Goal: Find specific page/section: Find specific page/section

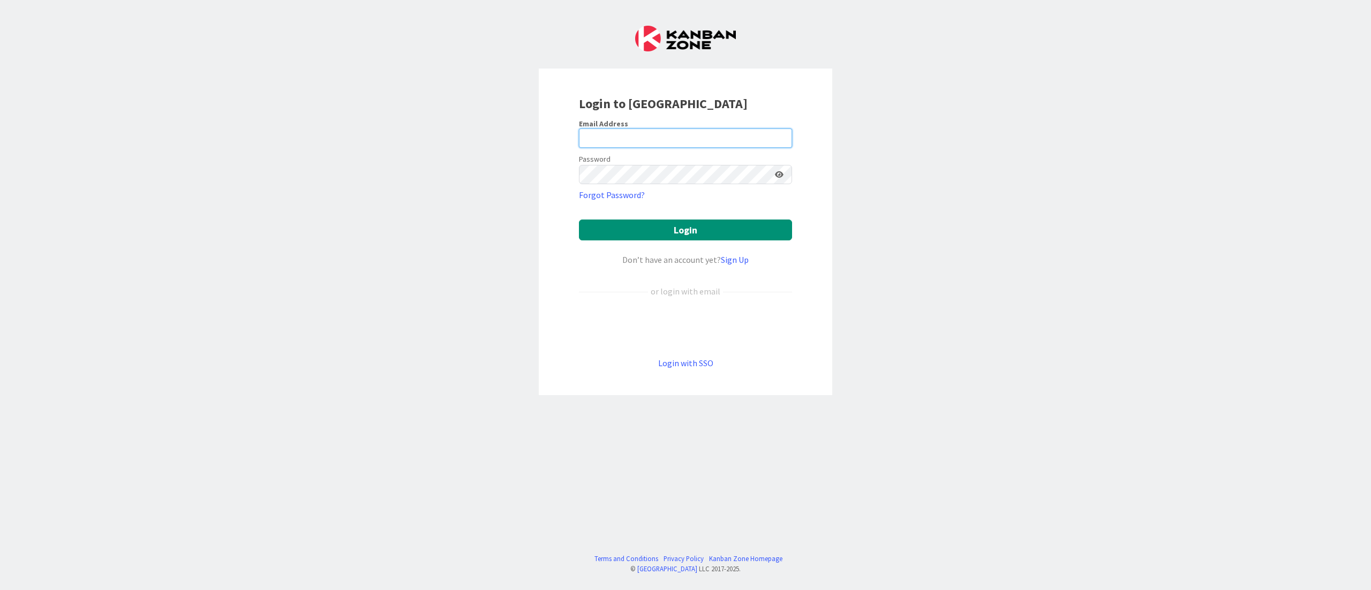
click at [720, 136] on input "email" at bounding box center [685, 137] width 213 height 19
click at [648, 139] on input "email" at bounding box center [685, 137] width 213 height 19
click at [649, 156] on div "Password" at bounding box center [685, 168] width 213 height 33
click at [644, 140] on input "email" at bounding box center [685, 137] width 213 height 19
click at [658, 139] on input "email" at bounding box center [685, 137] width 213 height 19
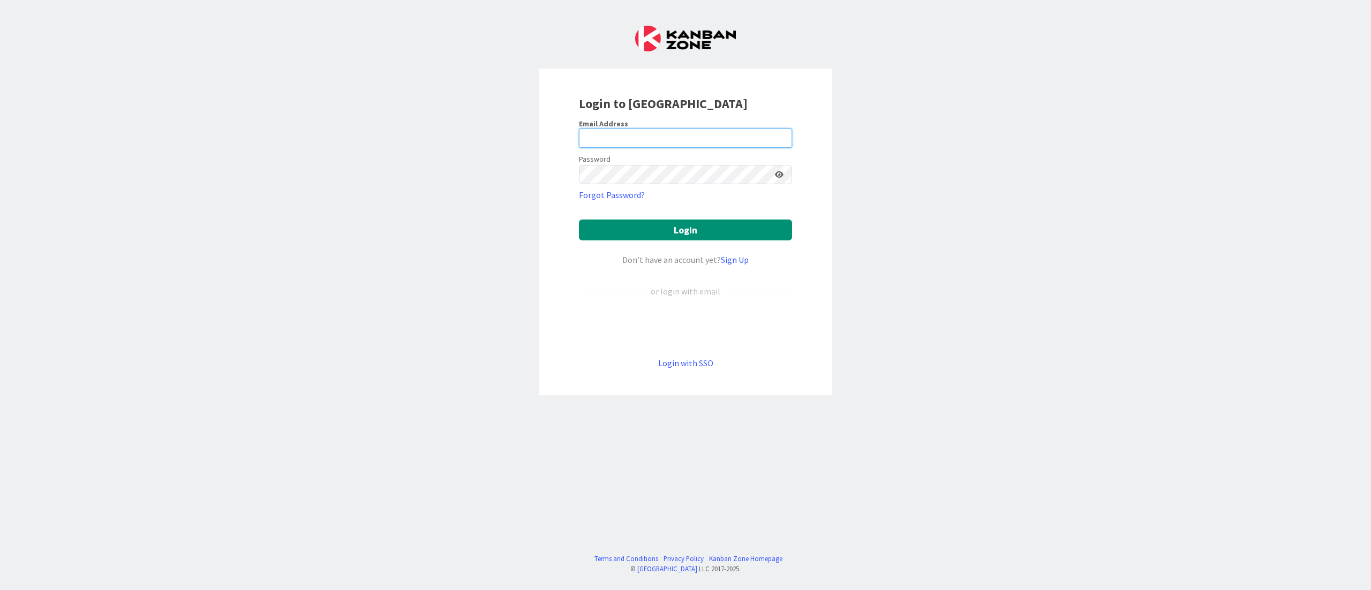
type input "[EMAIL_ADDRESS][DOMAIN_NAME]"
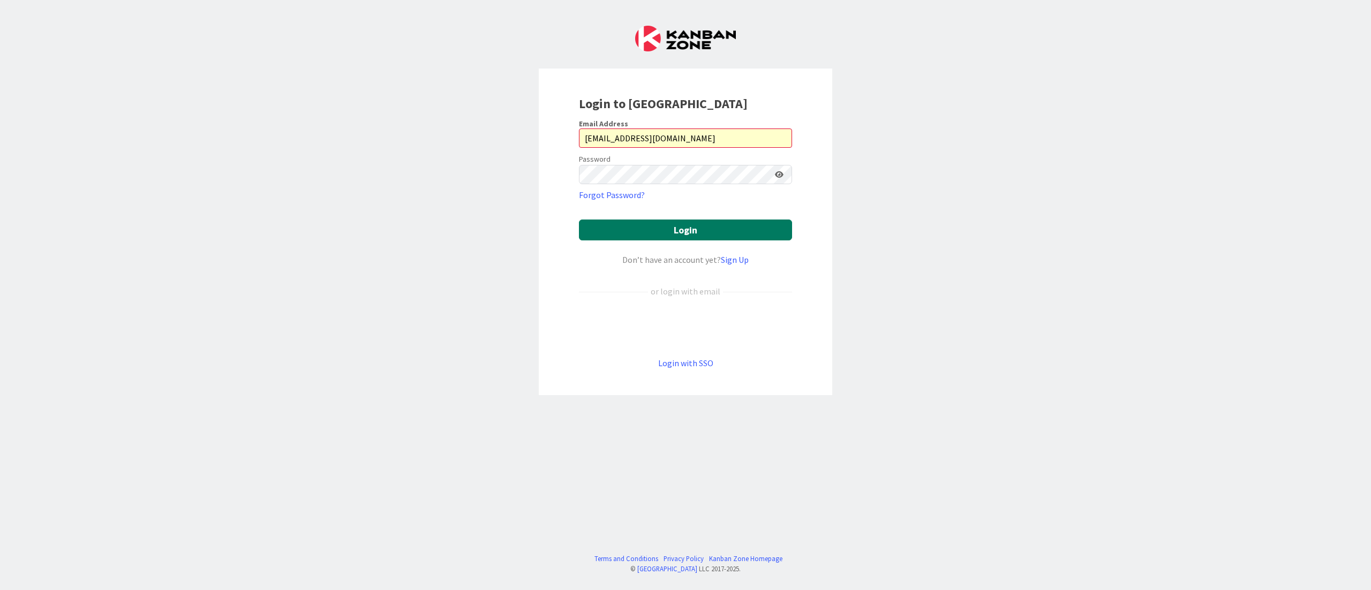
click at [669, 229] on button "Login" at bounding box center [685, 230] width 213 height 21
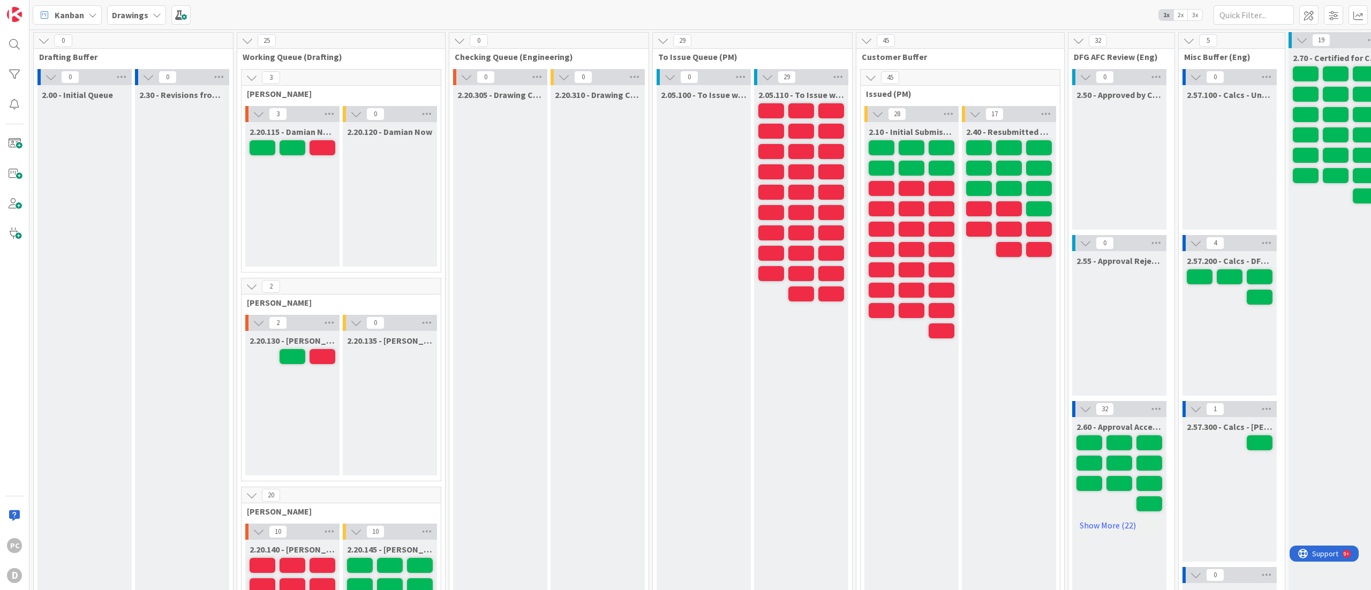
click at [1175, 10] on span "2x" at bounding box center [1180, 15] width 14 height 11
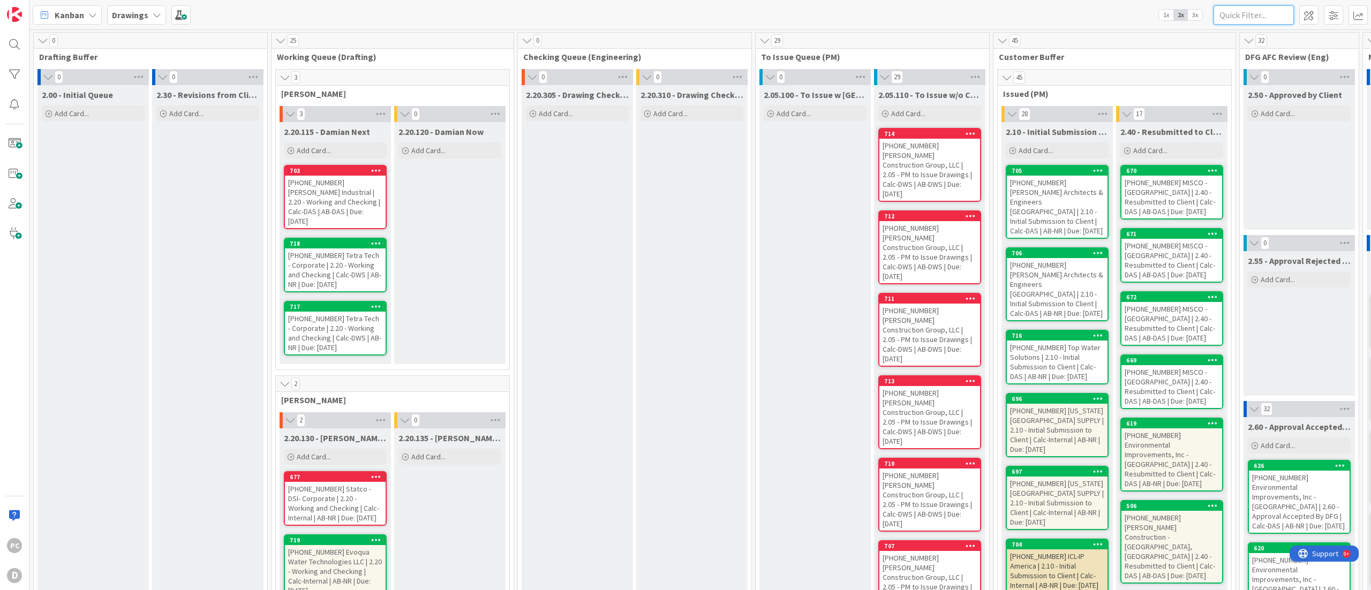
click at [1230, 19] on input "text" at bounding box center [1253, 14] width 80 height 19
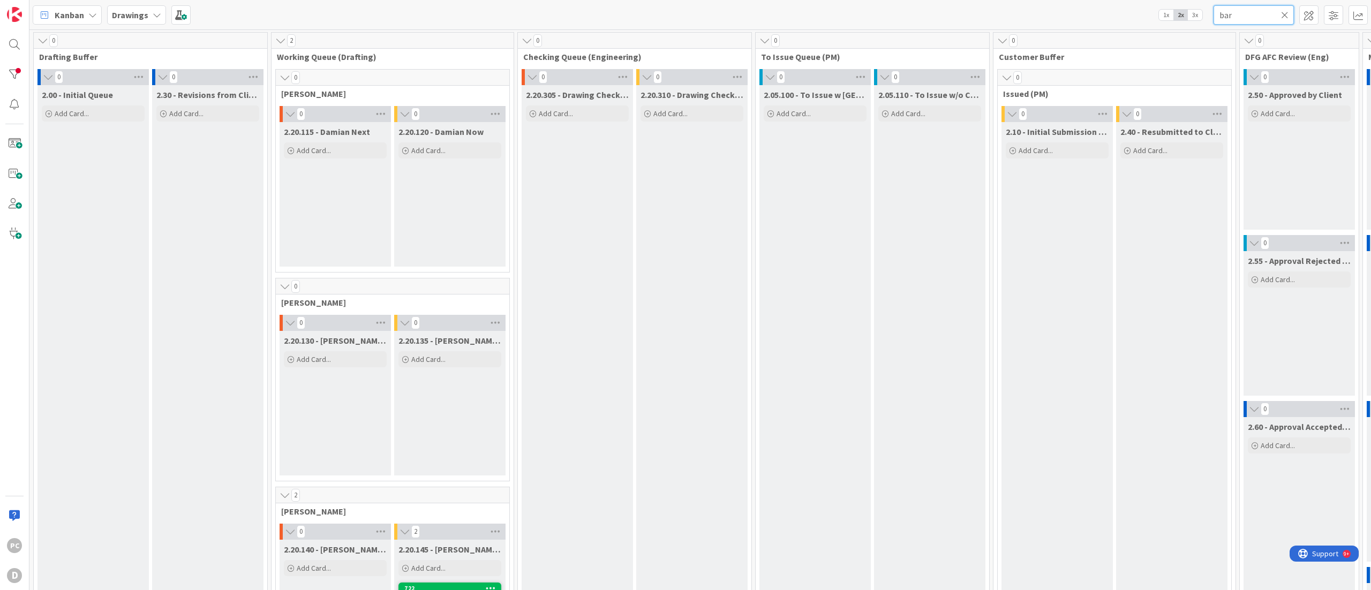
drag, startPoint x: 1234, startPoint y: 18, endPoint x: 1181, endPoint y: 16, distance: 53.0
click at [1181, 16] on div "Kanban Drawings 1x 2x 3x bar" at bounding box center [699, 14] width 1341 height 29
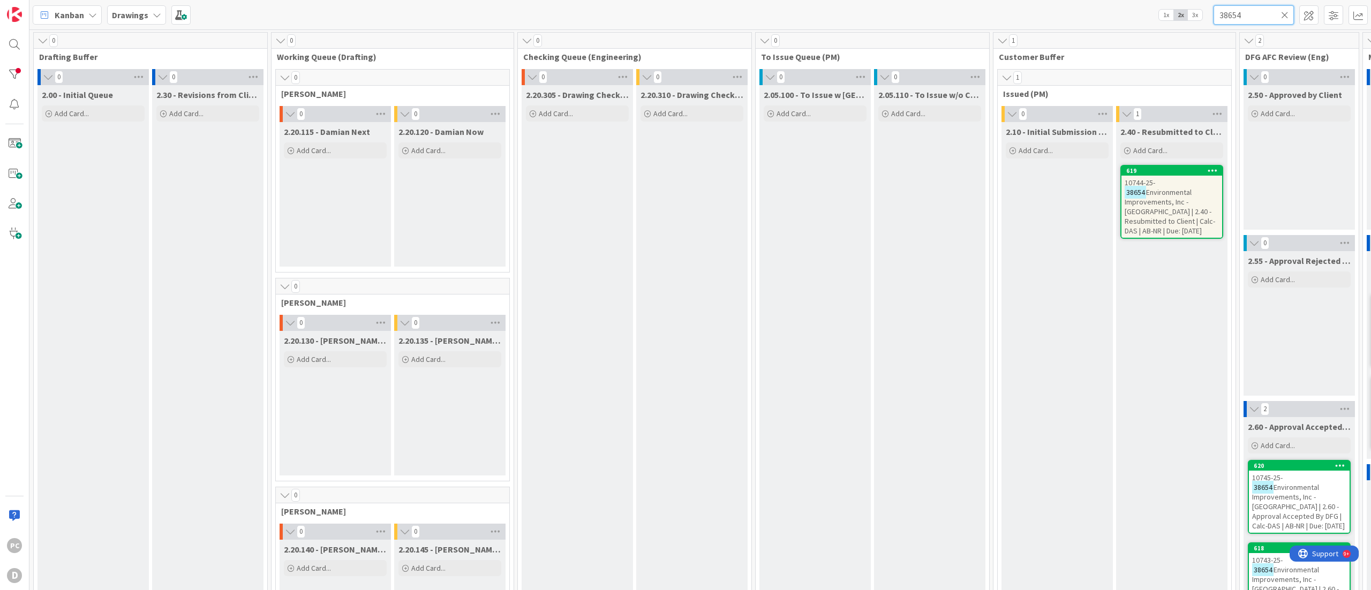
drag, startPoint x: 1252, startPoint y: 9, endPoint x: 1163, endPoint y: 9, distance: 88.3
click at [1169, 10] on div "Kanban Drawings 1x 2x 3x 38654" at bounding box center [699, 14] width 1341 height 29
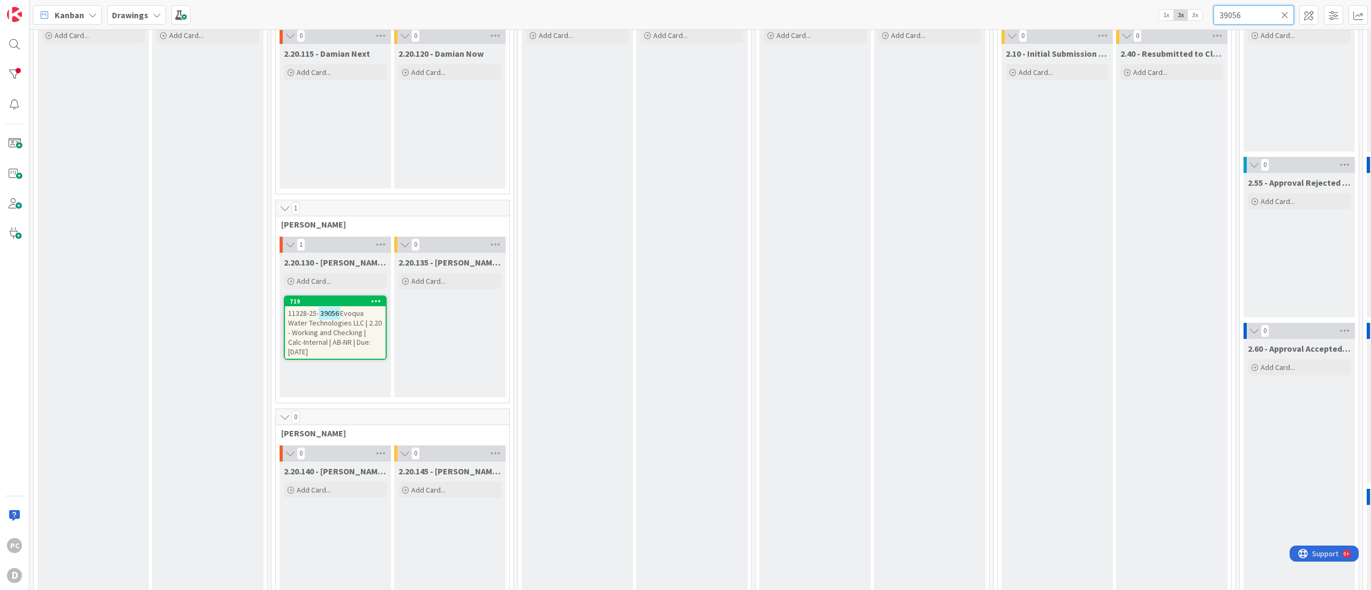
scroll to position [107, 0]
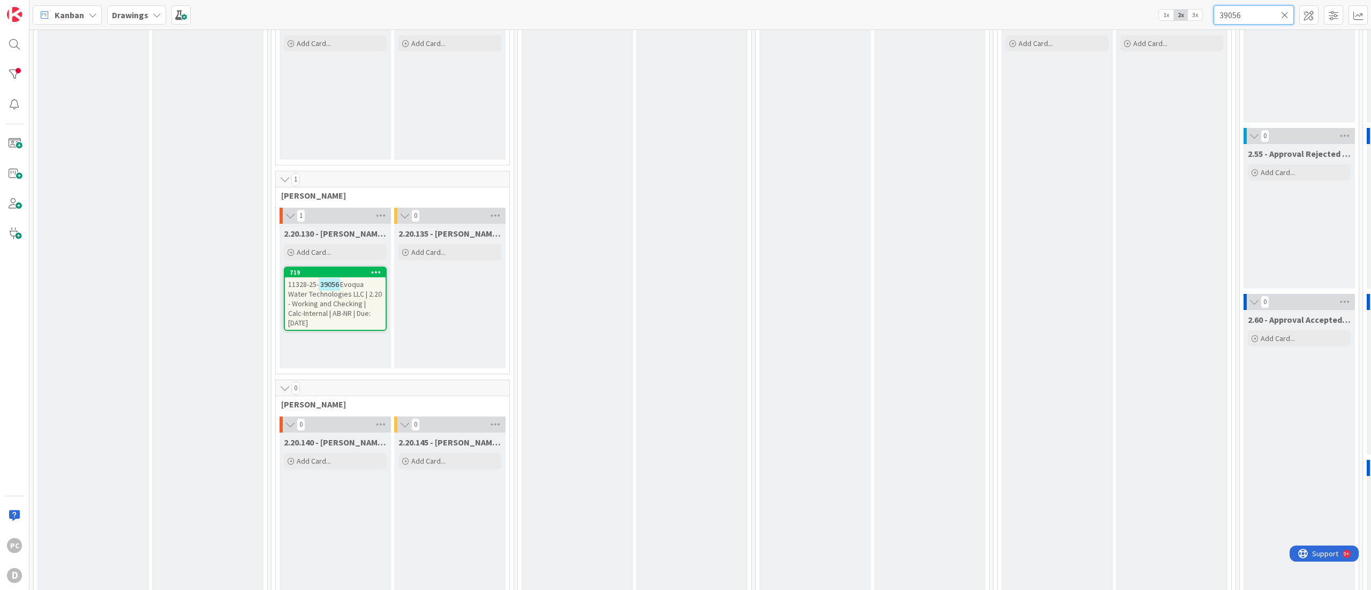
drag, startPoint x: 1244, startPoint y: 17, endPoint x: 1131, endPoint y: 6, distance: 113.4
click at [1131, 6] on div "Kanban Drawings 1x 2x 3x 39056" at bounding box center [699, 14] width 1341 height 29
type input "3"
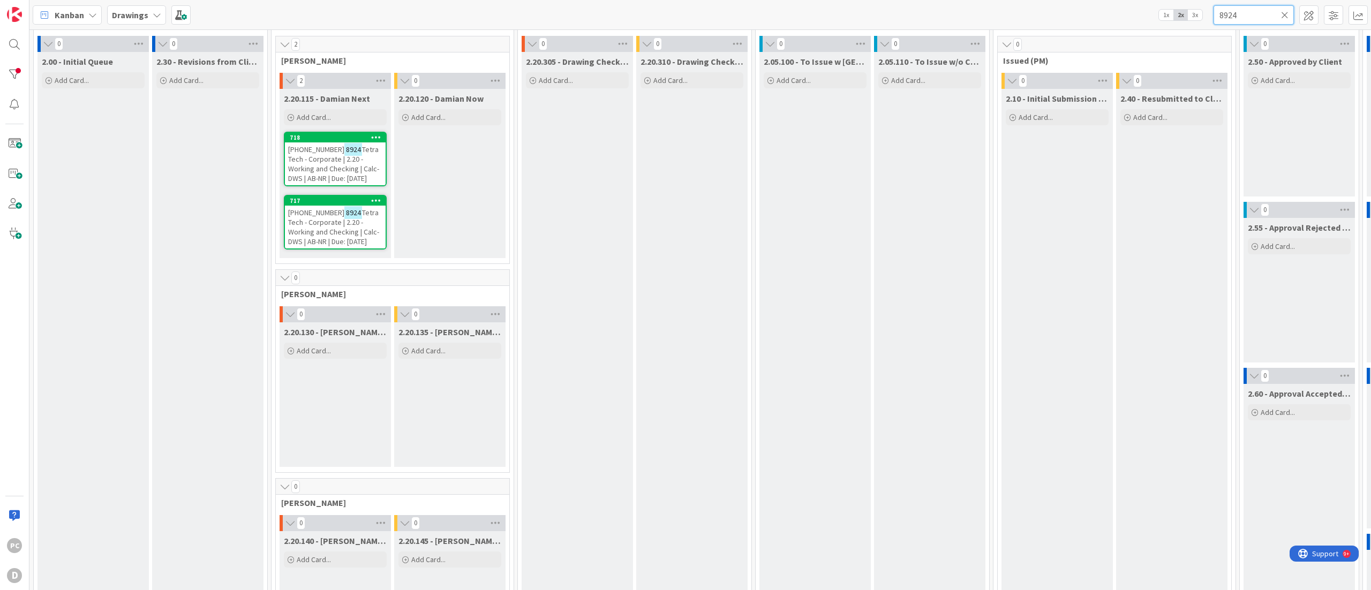
scroll to position [0, 0]
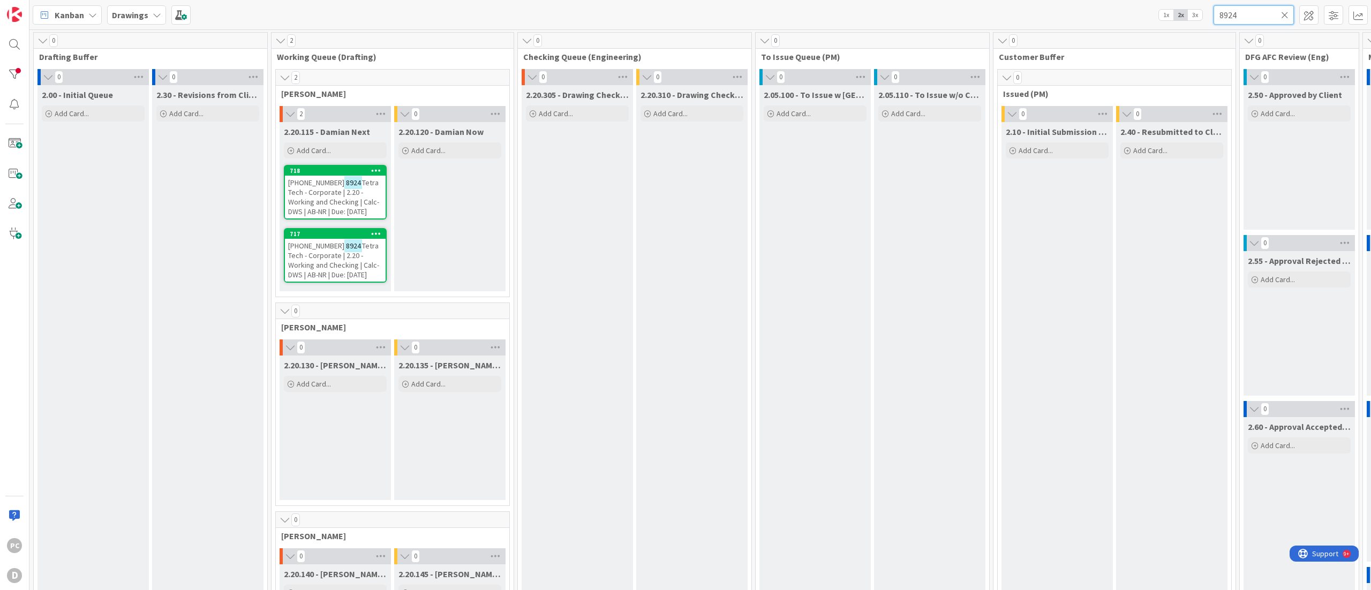
drag, startPoint x: 1240, startPoint y: 17, endPoint x: 1069, endPoint y: 21, distance: 171.9
click at [1069, 21] on div "Kanban Drawings 1x 2x 3x 8924" at bounding box center [699, 14] width 1341 height 29
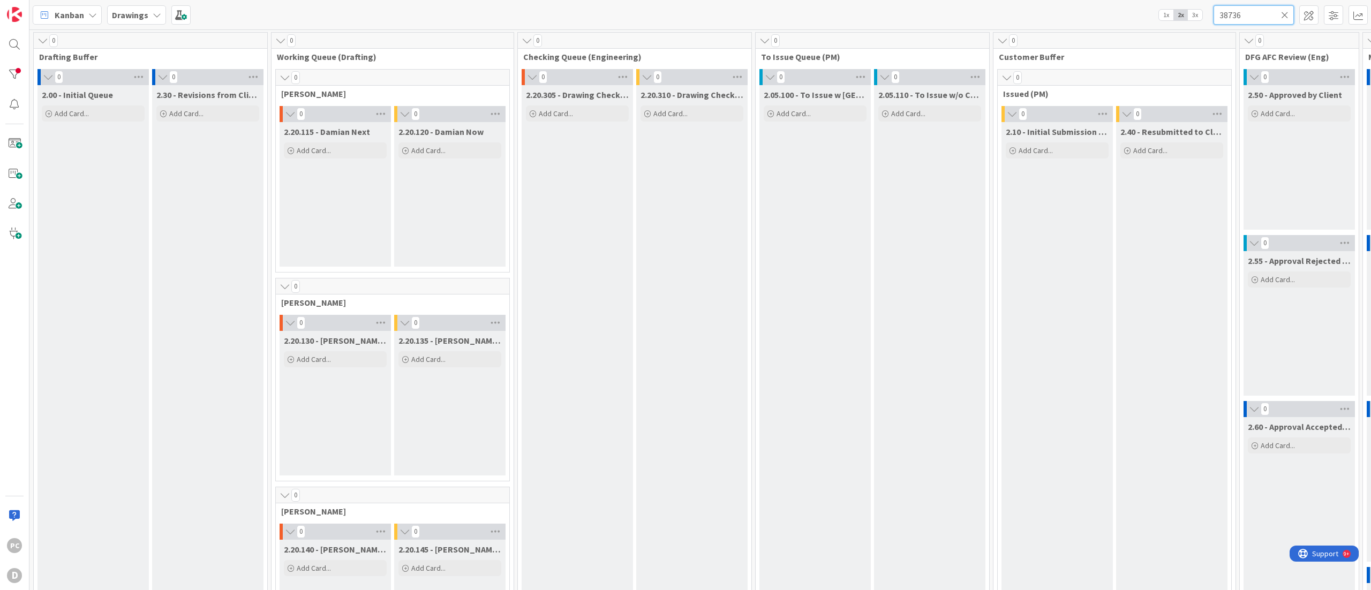
drag, startPoint x: 1255, startPoint y: 14, endPoint x: 1098, endPoint y: 16, distance: 157.9
click at [1099, 15] on div "Kanban Drawings 1x 2x 3x 38736" at bounding box center [699, 14] width 1341 height 29
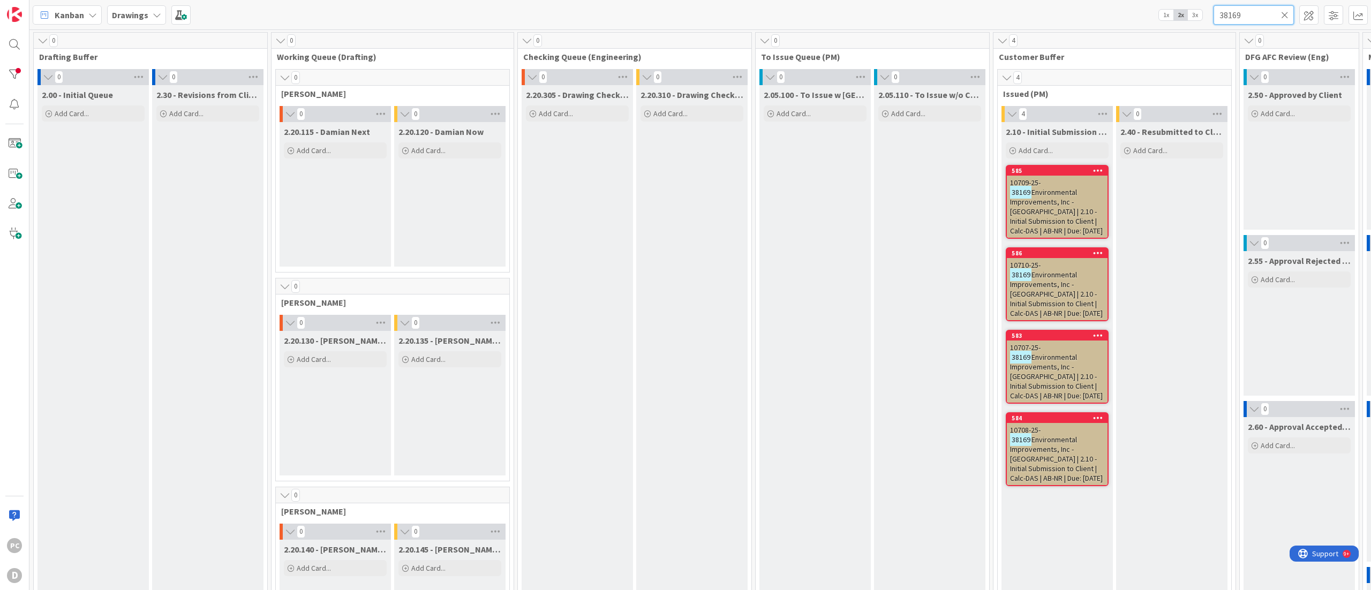
drag, startPoint x: 1253, startPoint y: 12, endPoint x: 1134, endPoint y: 15, distance: 119.4
click at [1137, 15] on div "Kanban Drawings 1x 2x 3x 38169" at bounding box center [699, 14] width 1341 height 29
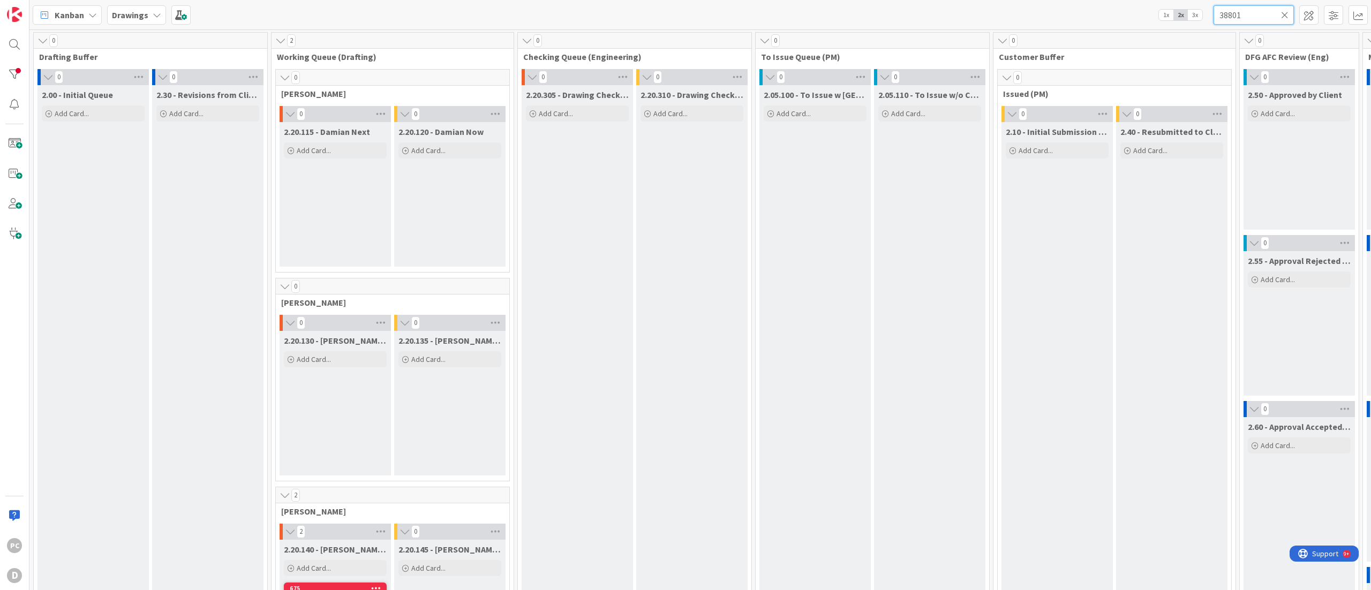
type input "38801"
click at [1283, 14] on icon at bounding box center [1284, 15] width 7 height 10
